Goal: Information Seeking & Learning: Learn about a topic

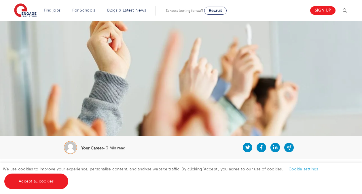
scroll to position [246, 0]
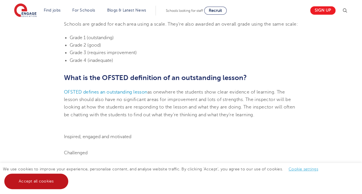
click at [41, 183] on link "Accept all cookies" at bounding box center [36, 182] width 64 height 16
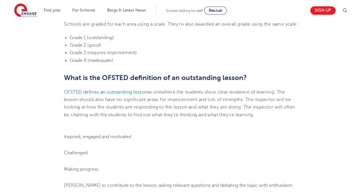
click at [163, 113] on span "where the students show clear evidence of learning. The lesson should also have…" at bounding box center [179, 104] width 231 height 28
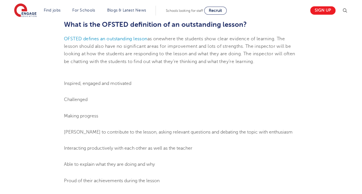
scroll to position [304, 0]
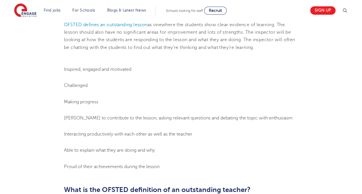
scroll to position [315, 0]
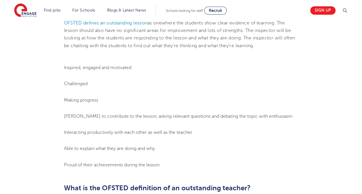
click at [259, 71] on li "Inspired, engaged and motivated" at bounding box center [181, 67] width 234 height 7
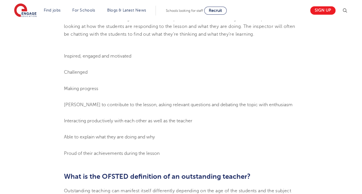
scroll to position [338, 0]
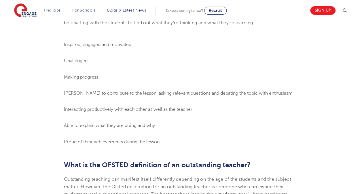
click at [183, 94] on ol "Inspired, engaged and motivated Challenged Making progress Keen to contribute t…" at bounding box center [181, 93] width 234 height 105
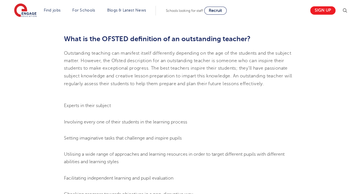
scroll to position [465, 0]
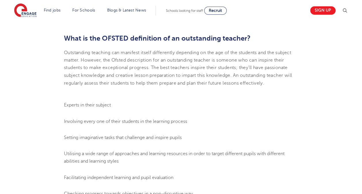
click at [232, 42] on span "What is the OFSTED definition of an outstanding teacher?" at bounding box center [157, 38] width 187 height 8
